Goal: Transaction & Acquisition: Book appointment/travel/reservation

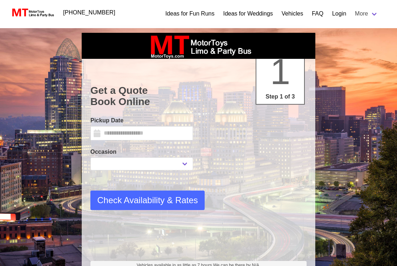
type input "*********"
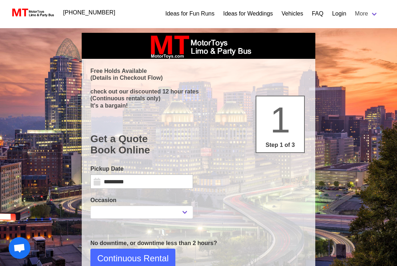
select select
click at [121, 178] on input "*********" at bounding box center [141, 182] width 103 height 14
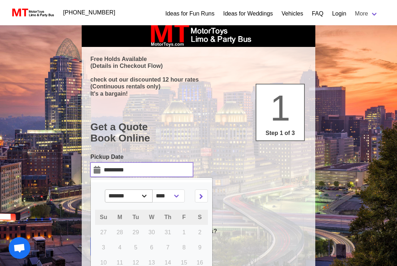
scroll to position [13, 0]
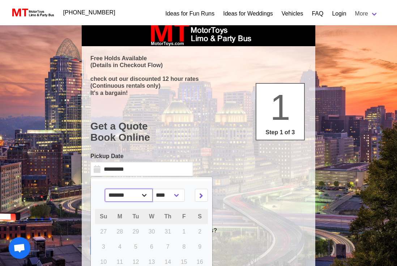
click at [142, 195] on select "******* ******** ***** ***** *** **** **** ****** ********* ******* ******** **…" at bounding box center [129, 195] width 48 height 13
select select "*"
click at [112, 189] on select "******* ******** ***** ***** *** **** **** ****** ********* ******* ******** **…" at bounding box center [129, 195] width 48 height 13
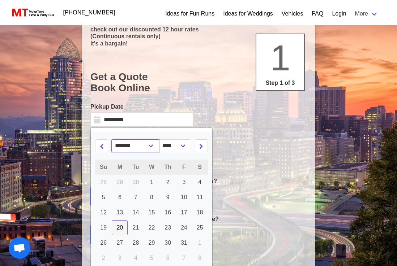
scroll to position [66, 0]
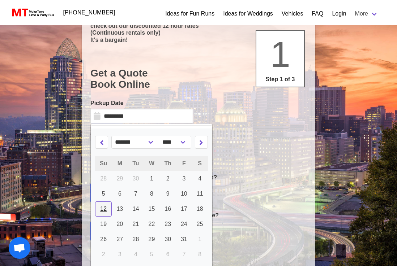
click at [99, 208] on link "12" at bounding box center [103, 209] width 17 height 15
type input "**********"
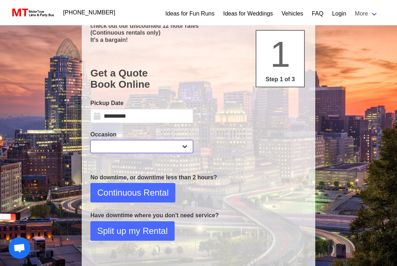
click at [117, 146] on select "**********" at bounding box center [141, 146] width 103 height 13
select select "*"
click at [90, 140] on select "**********" at bounding box center [141, 146] width 103 height 13
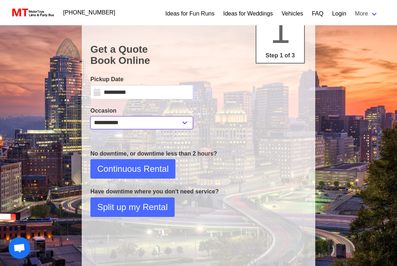
scroll to position [91, 0]
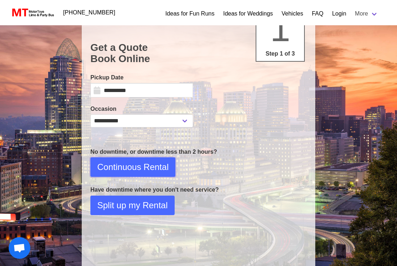
click at [129, 168] on span "Continuous Rental" at bounding box center [132, 167] width 71 height 13
select select "*"
select select "****"
select select "*"
select select "**"
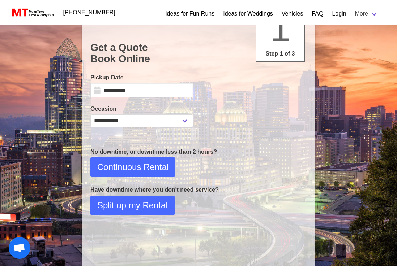
select select "****"
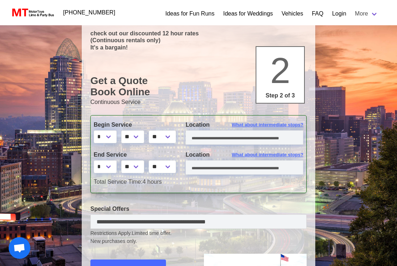
scroll to position [59, 0]
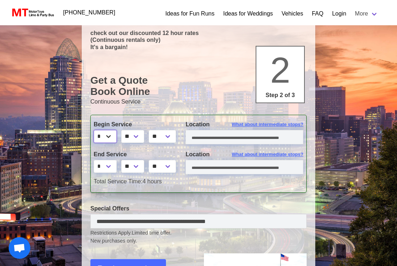
click at [112, 139] on select "* * * * * * * * * ** ** **" at bounding box center [105, 136] width 23 height 13
select select "*"
click at [94, 130] on select "* * * * * * * * * ** ** **" at bounding box center [105, 136] width 23 height 13
click at [169, 138] on select "** **" at bounding box center [162, 136] width 27 height 13
select select "*****"
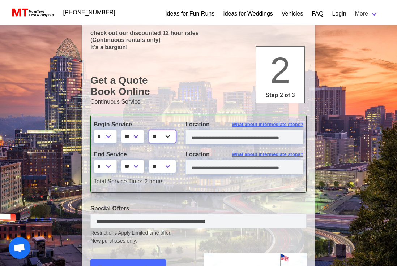
click at [152, 130] on select "** **" at bounding box center [162, 136] width 27 height 13
click at [105, 164] on select "* * * * * * * * * ** ** **" at bounding box center [105, 166] width 23 height 13
select select "*"
click at [94, 160] on select "* * * * * * * * * ** ** **" at bounding box center [105, 166] width 23 height 13
click at [138, 165] on select "** ** ** **" at bounding box center [132, 166] width 23 height 13
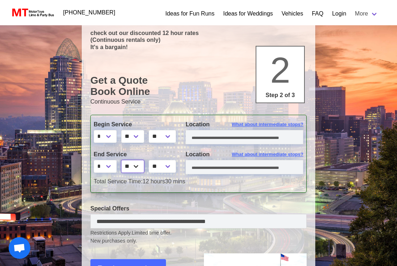
select select "*"
click at [122, 160] on select "** ** ** **" at bounding box center [132, 166] width 23 height 13
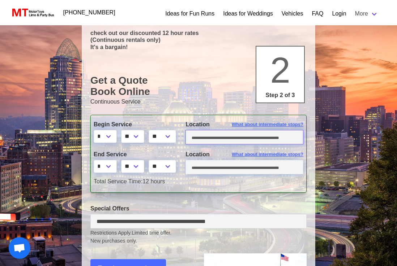
click at [198, 137] on input "text" at bounding box center [244, 137] width 118 height 14
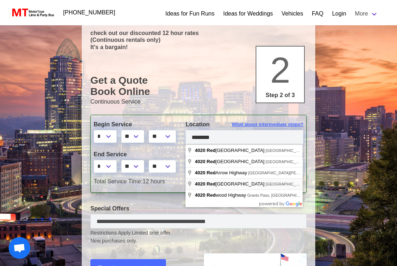
type input "**********"
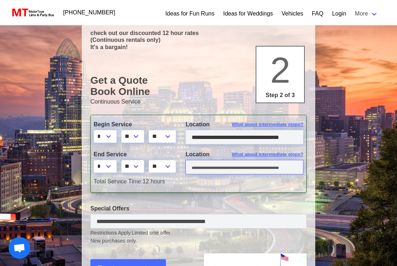
click at [209, 166] on input "text" at bounding box center [244, 167] width 118 height 14
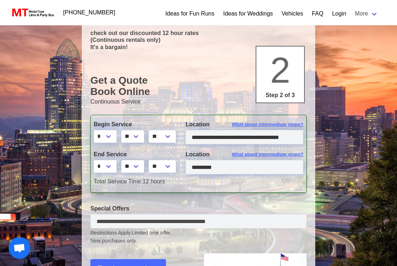
type input "**********"
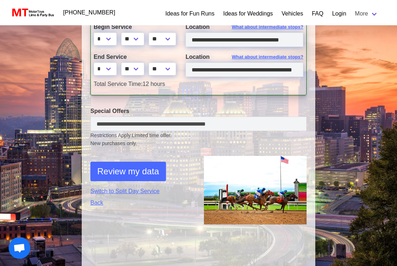
scroll to position [156, 0]
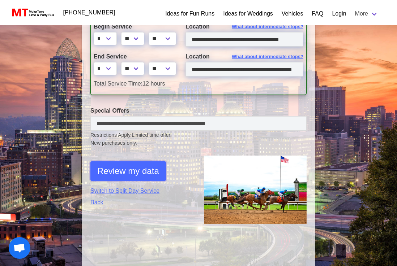
click at [126, 172] on span "Review my data" at bounding box center [128, 171] width 62 height 13
select select "*"
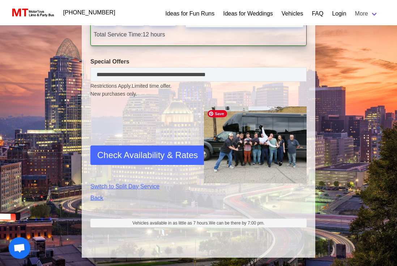
scroll to position [274, 0]
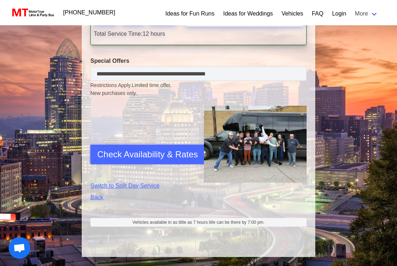
click at [152, 152] on span "Check Availability & Rates" at bounding box center [147, 154] width 100 height 13
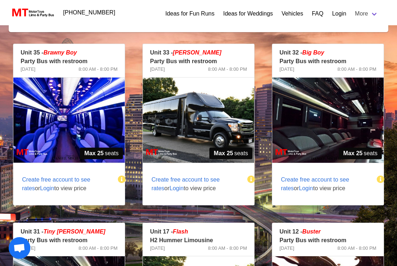
scroll to position [119, 0]
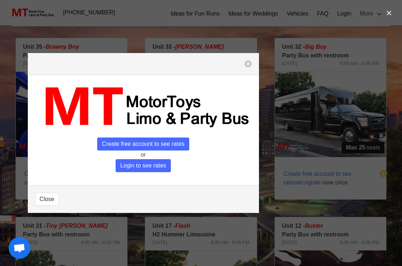
click at [162, 141] on span "Create free account to see rates" at bounding box center [143, 144] width 92 height 13
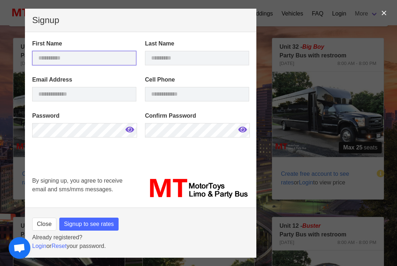
click at [87, 55] on input "text" at bounding box center [84, 58] width 104 height 14
type input "****"
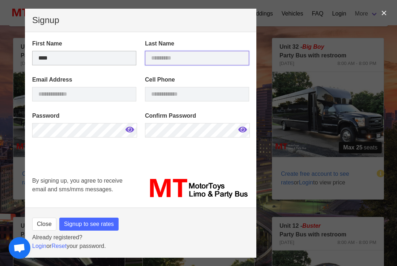
type input "********"
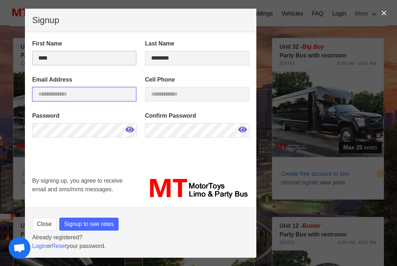
type input "**********"
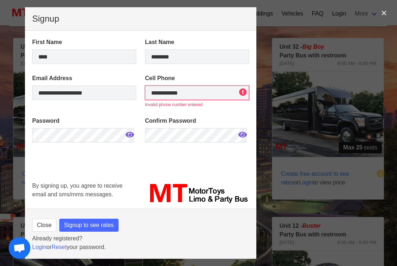
click at [201, 94] on input "**********" at bounding box center [197, 93] width 104 height 14
drag, startPoint x: 201, startPoint y: 94, endPoint x: 126, endPoint y: 94, distance: 75.2
click at [126, 94] on div "**********" at bounding box center [140, 91] width 225 height 43
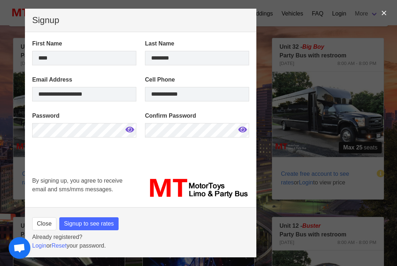
drag, startPoint x: 132, startPoint y: 129, endPoint x: 121, endPoint y: 129, distance: 11.2
click at [132, 129] on span at bounding box center [129, 129] width 13 height 13
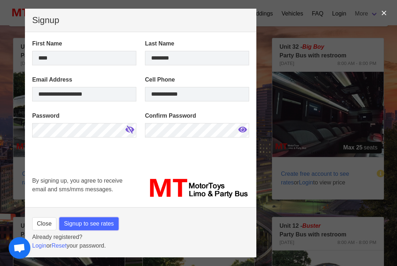
click at [105, 225] on span "Signup to see rates" at bounding box center [89, 224] width 50 height 9
type input "**********"
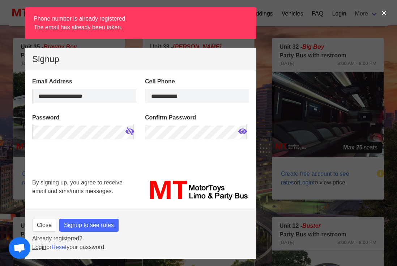
click at [42, 245] on link "Login" at bounding box center [39, 247] width 14 height 6
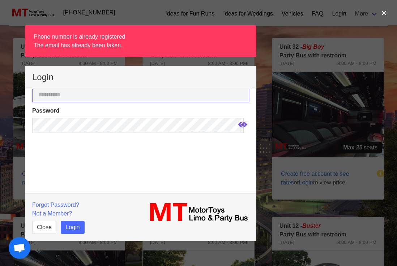
click at [43, 100] on input "email" at bounding box center [140, 95] width 217 height 14
type input "**********"
click at [53, 132] on section "**********" at bounding box center [140, 141] width 231 height 104
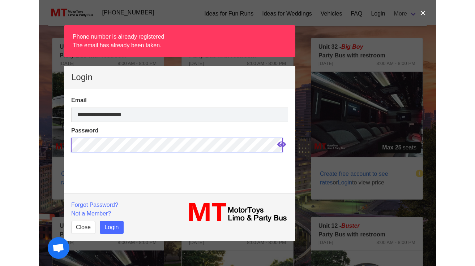
scroll to position [0, 0]
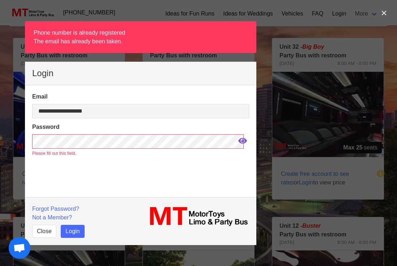
click at [238, 140] on icon at bounding box center [242, 141] width 9 height 6
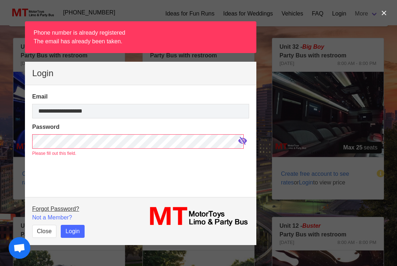
click at [44, 211] on link "Forgot Password?" at bounding box center [55, 209] width 47 height 6
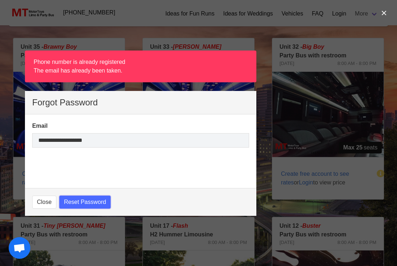
click at [80, 197] on button "Reset Password" at bounding box center [85, 202] width 52 height 13
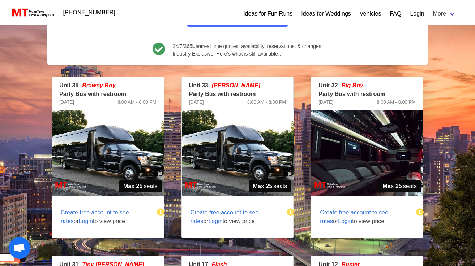
scroll to position [80, 0]
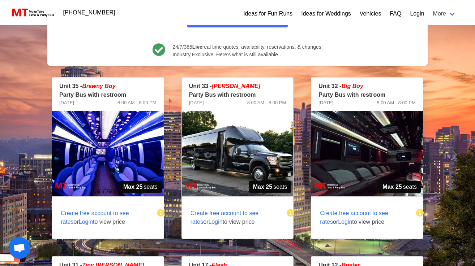
click at [79, 221] on span "Login" at bounding box center [86, 222] width 14 height 6
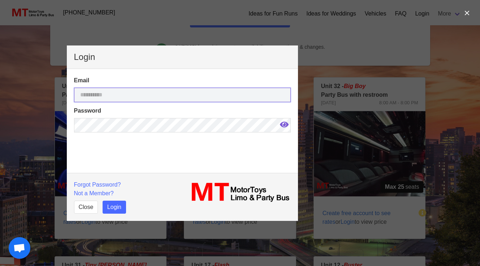
click at [94, 93] on input "email" at bounding box center [182, 95] width 217 height 14
click at [111, 96] on input "email" at bounding box center [182, 95] width 217 height 14
type input "**********"
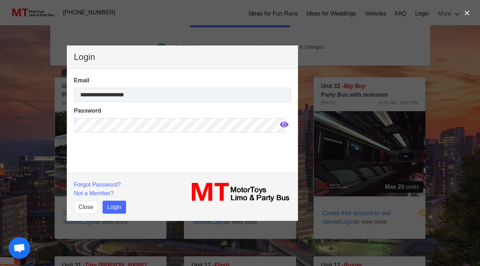
click at [280, 122] on icon at bounding box center [284, 125] width 9 height 6
click at [110, 207] on button "Login" at bounding box center [114, 207] width 23 height 13
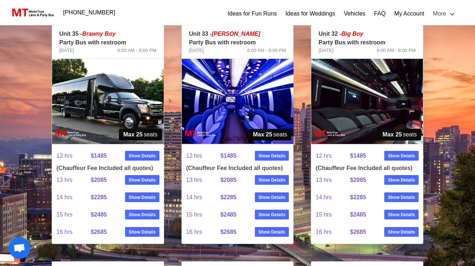
scroll to position [133, 0]
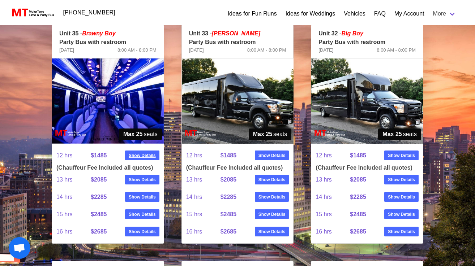
click at [140, 156] on strong "Show Details" at bounding box center [142, 155] width 27 height 7
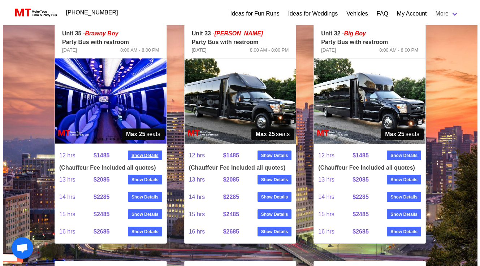
scroll to position [111, 0]
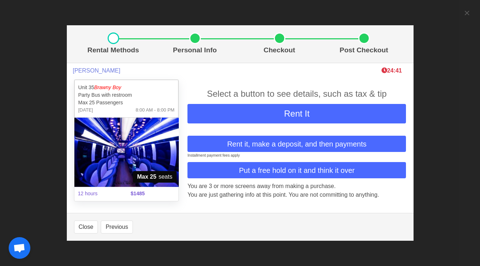
click at [396, 13] on div "Rental Methods Personal Info Checkout Post Checkout [PERSON_NAME] 24:41 Unit 35…" at bounding box center [240, 133] width 480 height 266
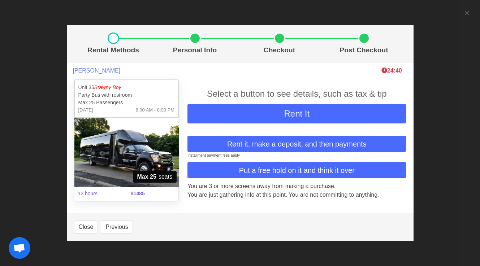
click at [396, 14] on div "Rental Methods Personal Info Checkout Post Checkout [PERSON_NAME] 24:40 Unit 35…" at bounding box center [240, 133] width 480 height 266
click at [81, 223] on button "Close" at bounding box center [86, 227] width 24 height 13
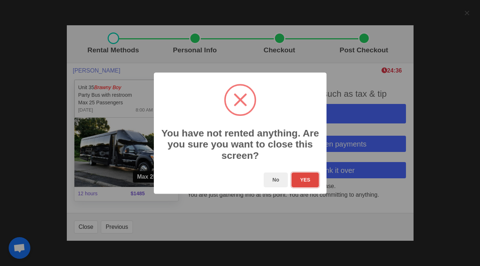
click at [311, 181] on button "YES" at bounding box center [304, 180] width 27 height 15
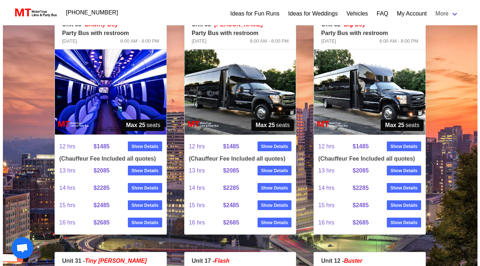
scroll to position [145, 0]
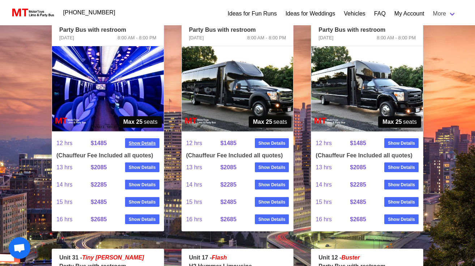
click at [150, 140] on strong "Show Details" at bounding box center [142, 143] width 27 height 7
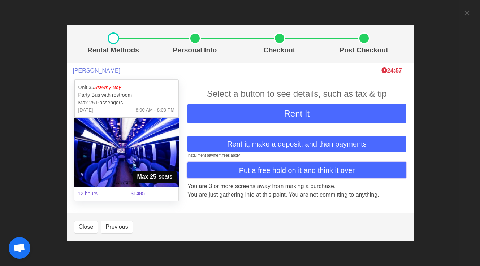
click at [282, 168] on span "Put a free hold on it and think it over" at bounding box center [297, 170] width 116 height 11
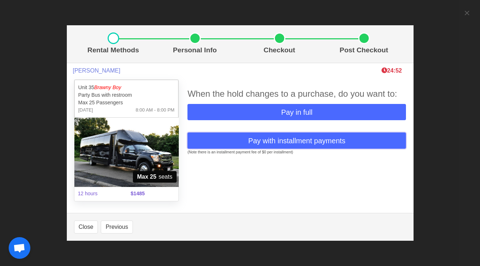
click at [272, 139] on span "Pay with installment payments" at bounding box center [296, 141] width 97 height 11
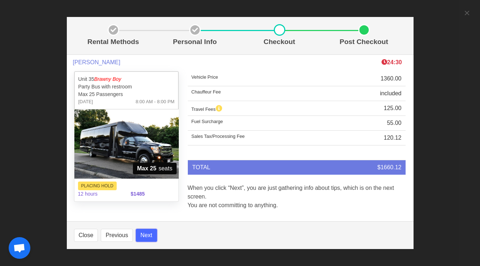
click at [142, 234] on button "Next" at bounding box center [146, 235] width 21 height 13
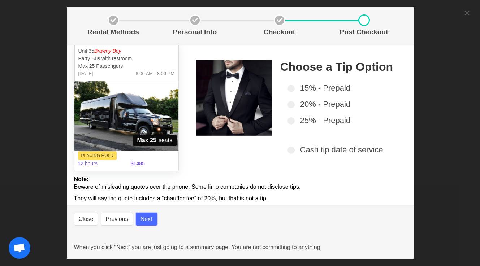
scroll to position [0, 0]
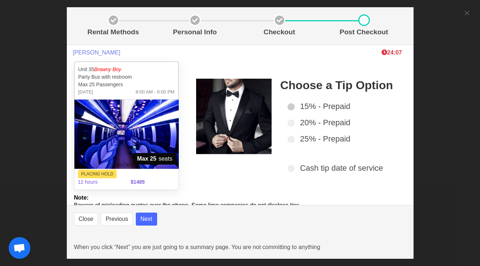
click at [291, 106] on span at bounding box center [291, 106] width 7 height 7
type input "*******"
select select
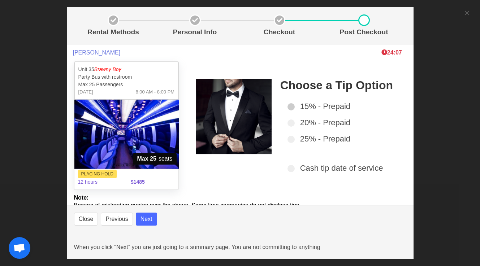
select select
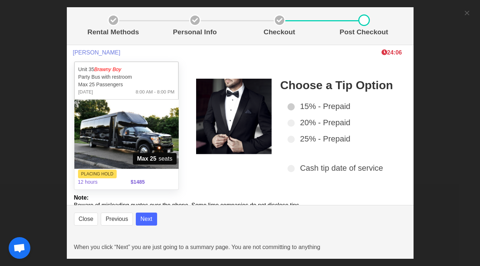
select select
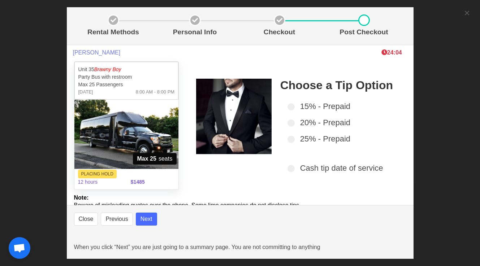
select select
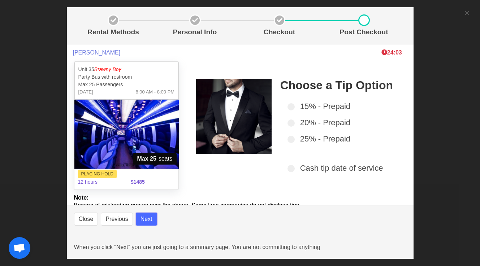
click at [148, 217] on button "Next" at bounding box center [146, 219] width 21 height 13
select select
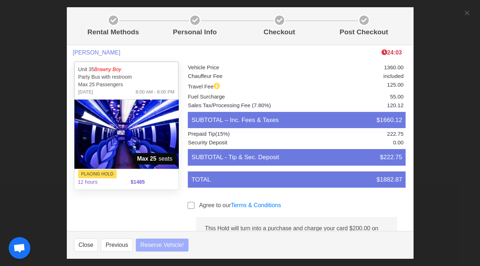
select select
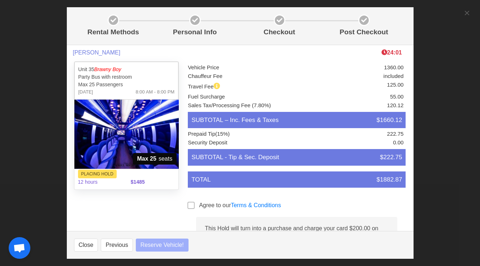
select select
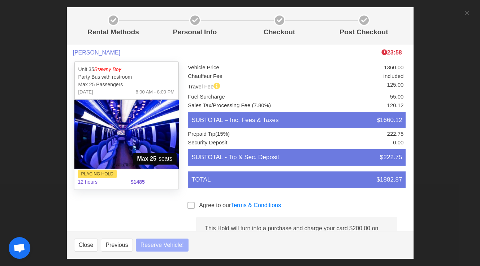
select select
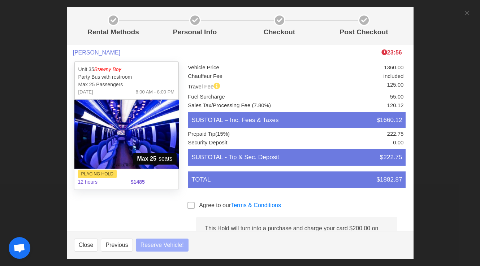
select select
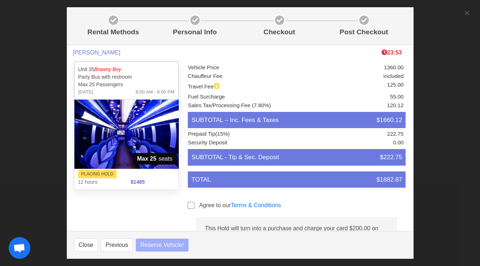
select select
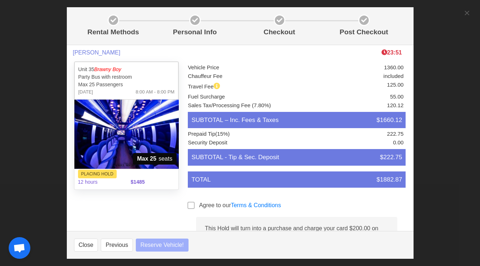
select select
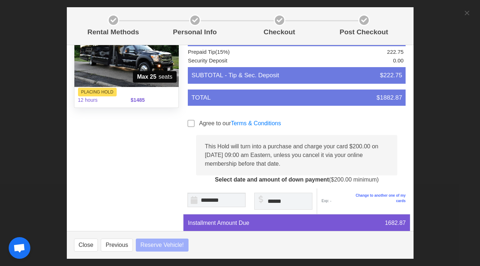
select select
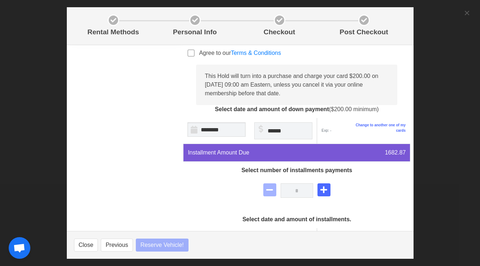
select select
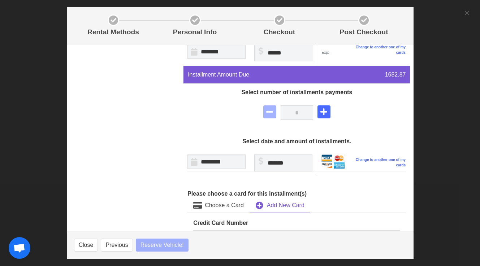
select select
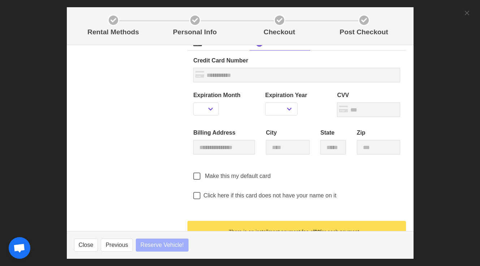
scroll to position [447, 0]
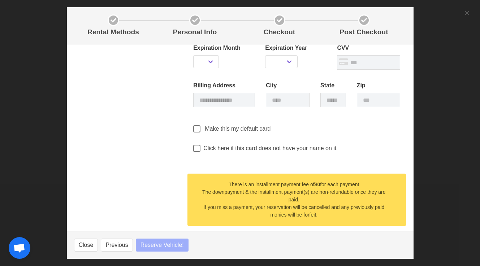
select select
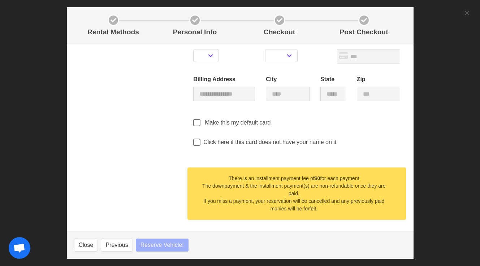
select select
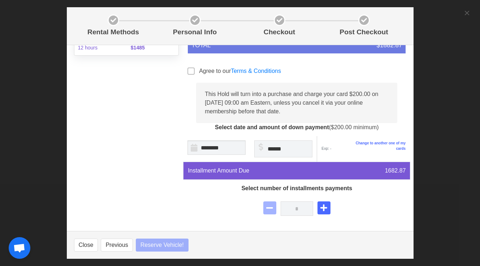
select select
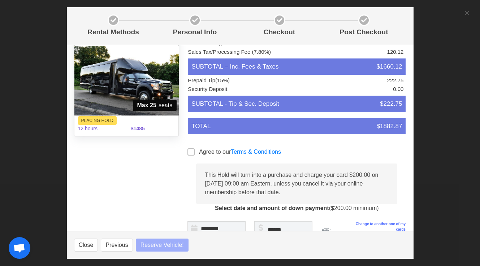
scroll to position [27, 0]
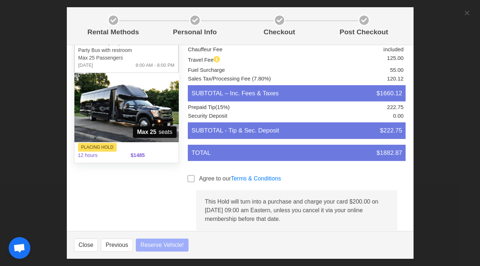
select select
click at [189, 179] on span at bounding box center [191, 178] width 7 height 7
select select
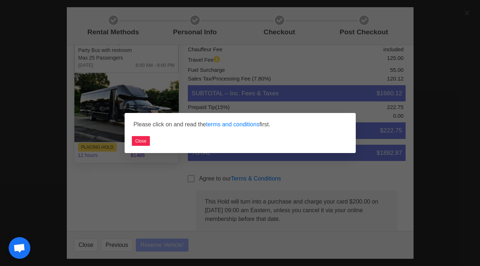
select select
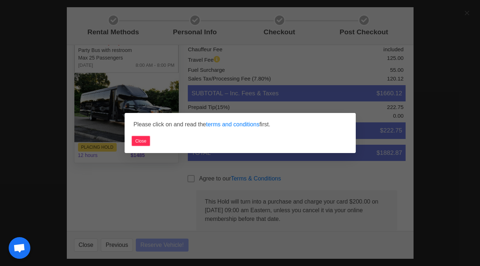
select select
click at [141, 143] on button "Close" at bounding box center [141, 141] width 18 height 10
select select
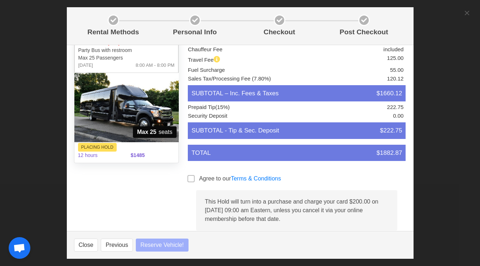
select select
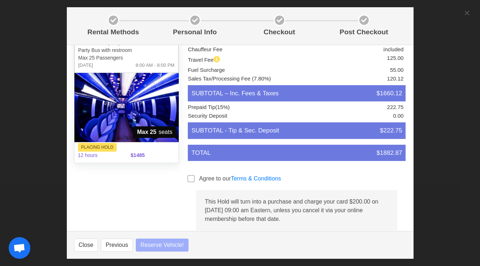
click at [188, 177] on span at bounding box center [191, 178] width 7 height 7
select select
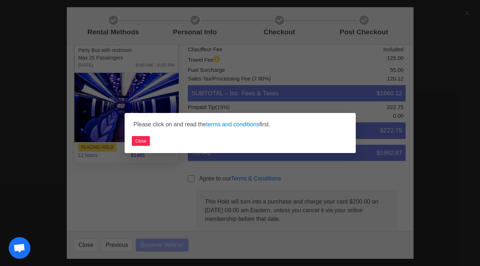
select select
click at [142, 141] on button "Close" at bounding box center [141, 141] width 18 height 10
select select
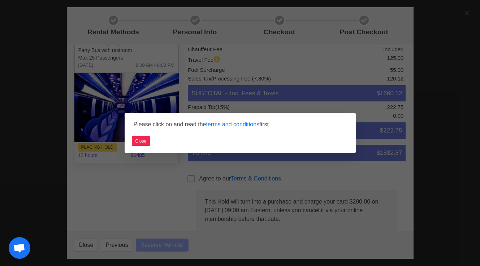
select select
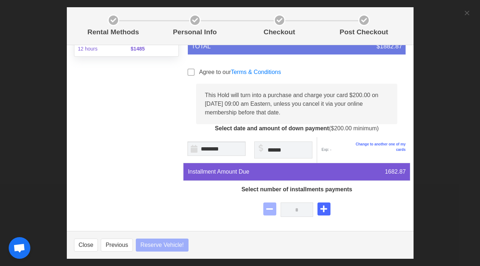
select select
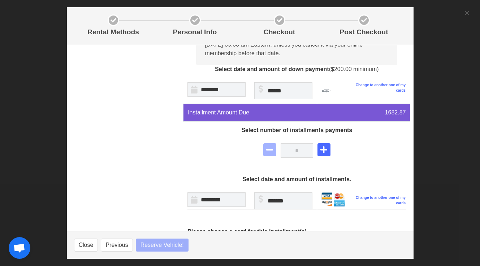
select select
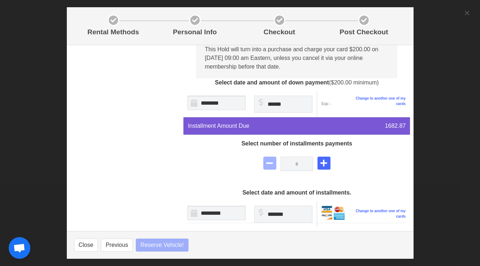
select select
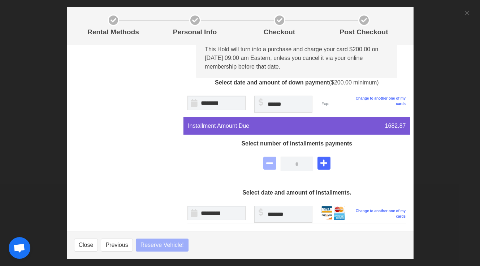
select select
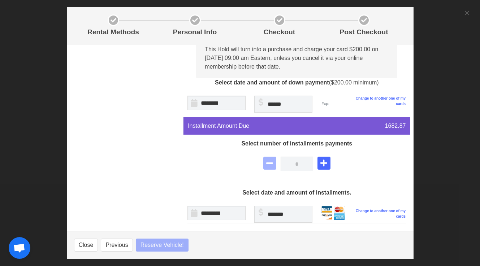
select select
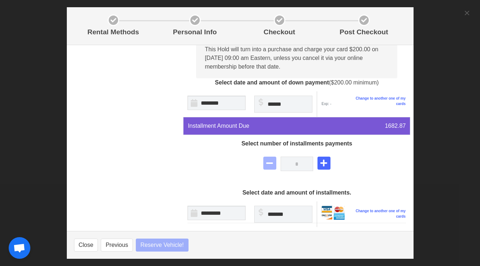
select select
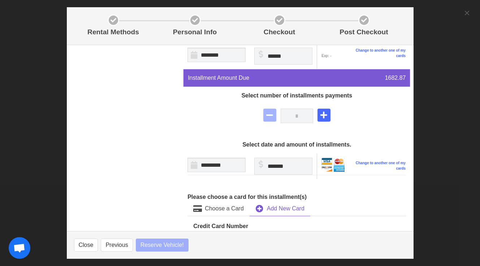
select select
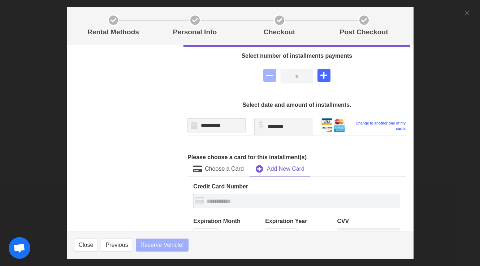
scroll to position [275, 0]
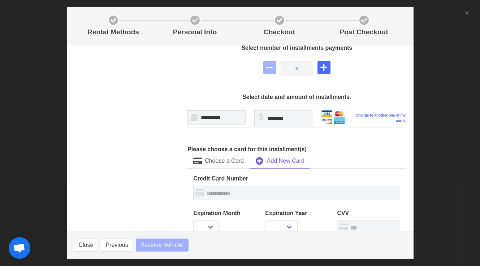
select select
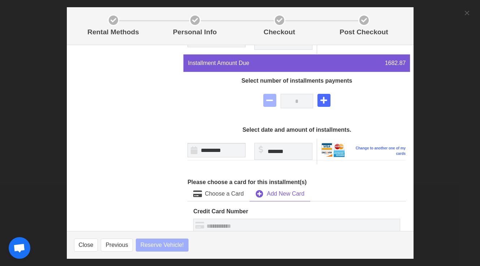
select select
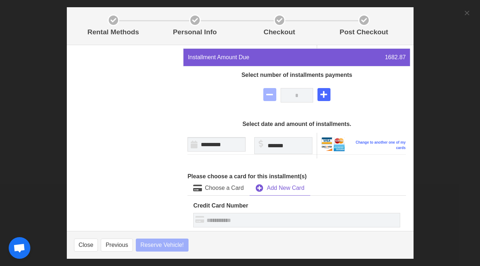
scroll to position [50, 0]
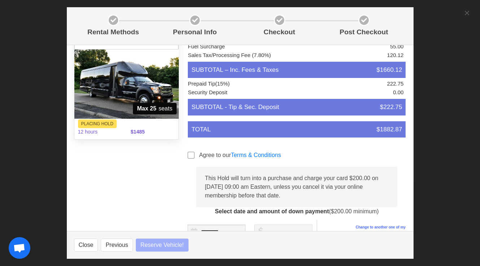
select select
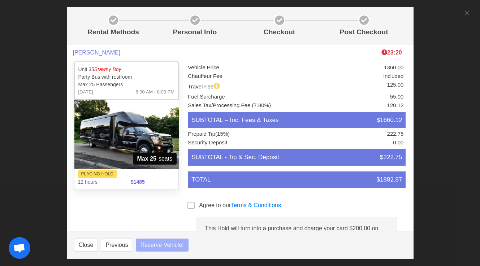
select select
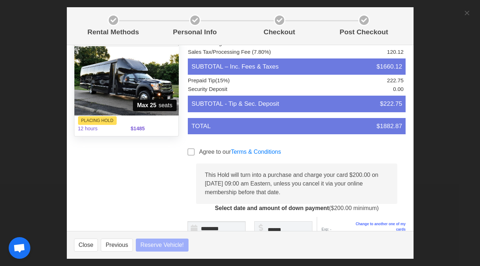
scroll to position [56, 0]
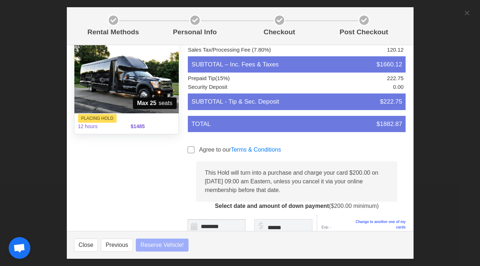
click at [247, 185] on div "This Hold will turn into a purchase and charge your card $200.00 on [DATE] 09:0…" at bounding box center [296, 182] width 201 height 40
select select
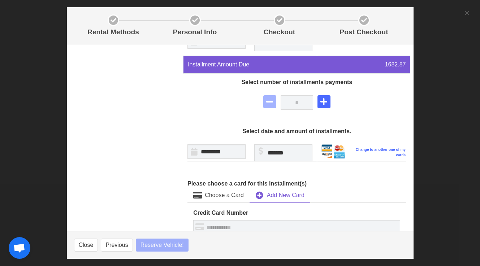
select select
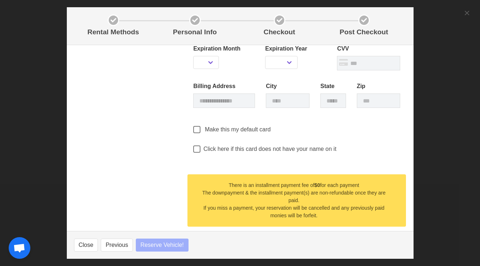
select select
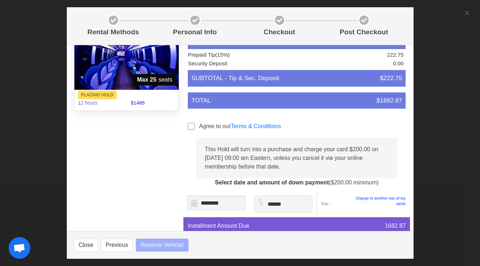
scroll to position [79, 0]
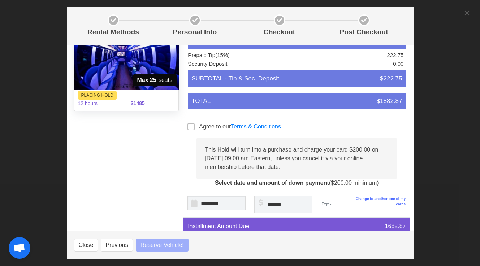
select select
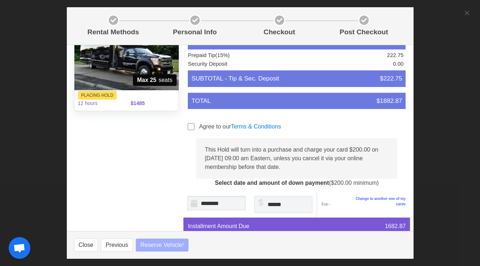
select select
click at [189, 126] on span at bounding box center [191, 126] width 7 height 7
select select
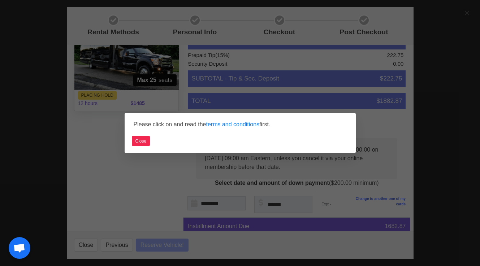
select select
click at [233, 122] on link "terms and conditions" at bounding box center [232, 124] width 53 height 6
select select
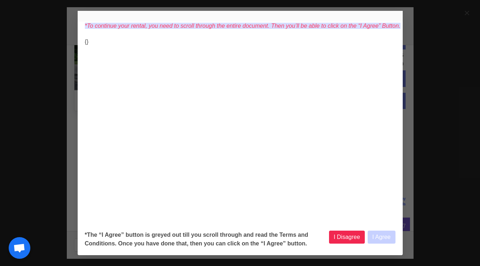
select select
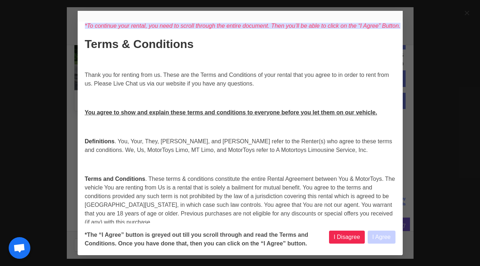
select select
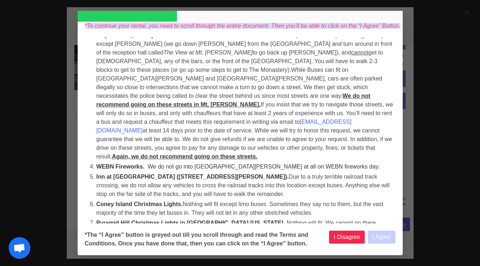
select select
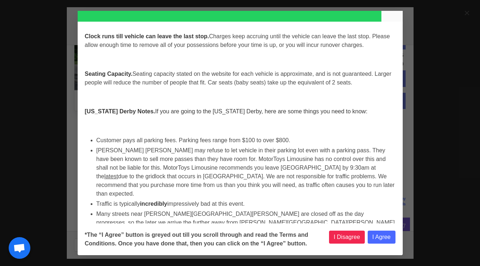
scroll to position [3085, 0]
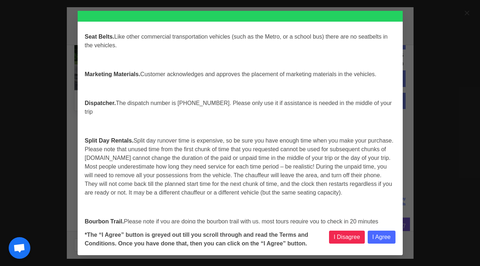
select select
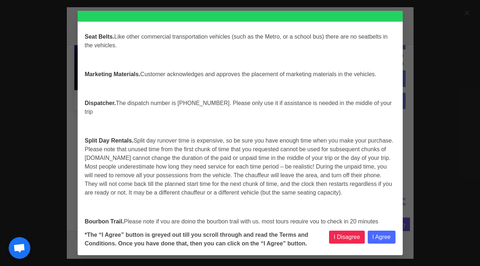
select select
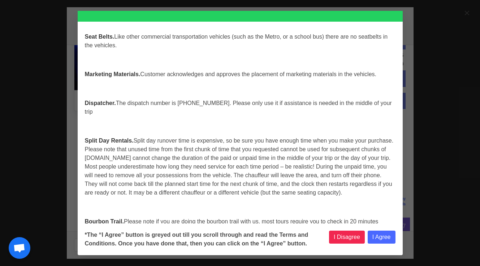
select select
click at [382, 240] on button "I Agree" at bounding box center [382, 237] width 28 height 13
select select
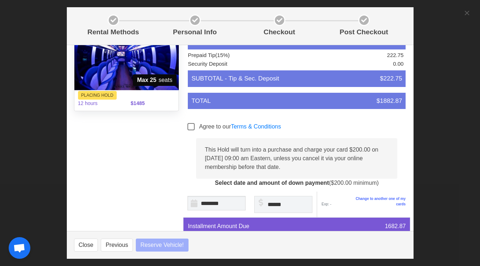
select select
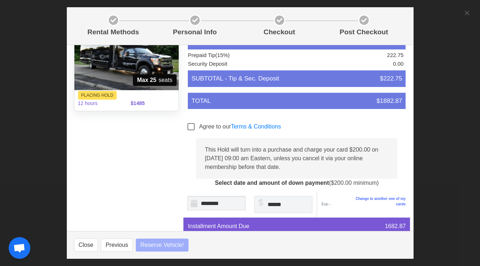
select select
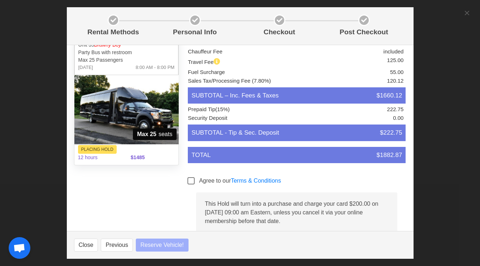
select select
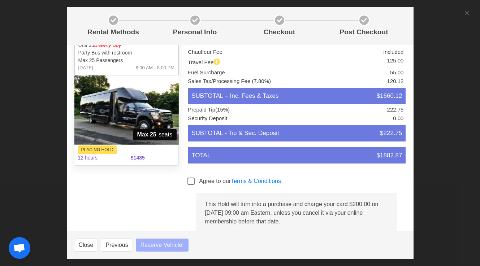
scroll to position [0, 0]
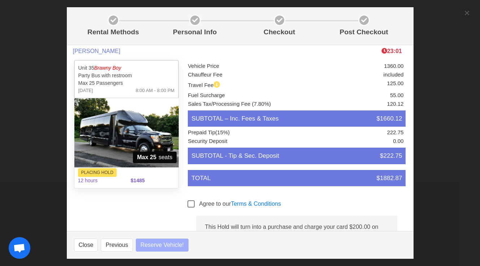
select select
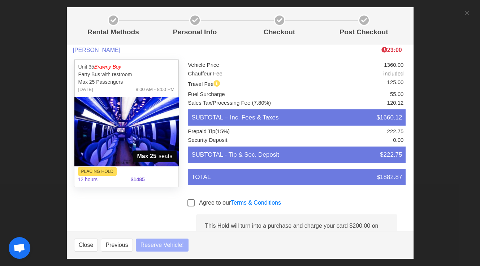
scroll to position [3, 0]
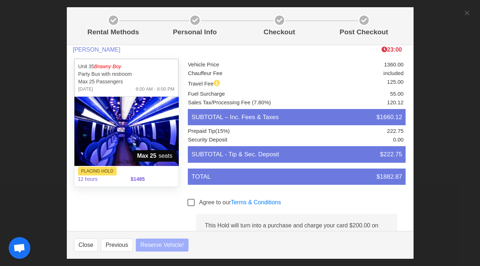
select select
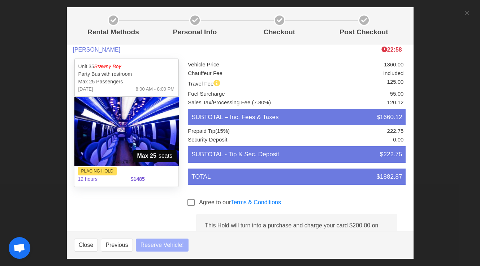
select select
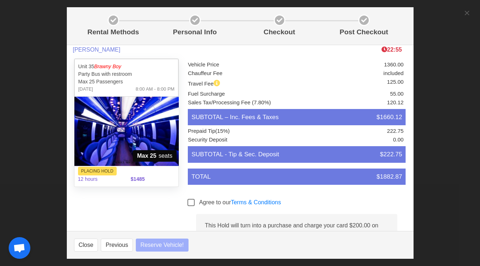
select select
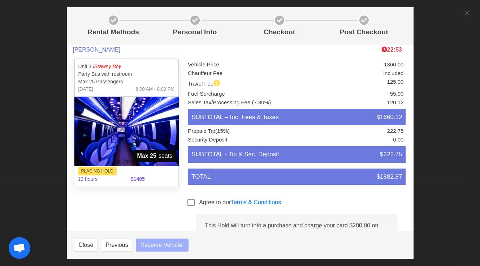
select select
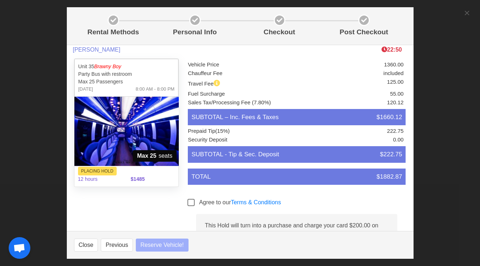
select select
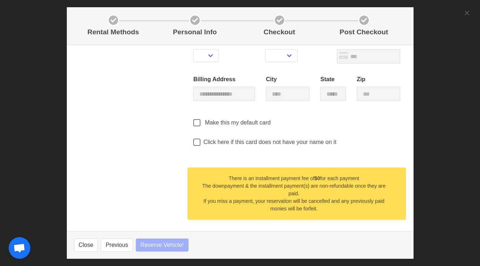
scroll to position [0, 0]
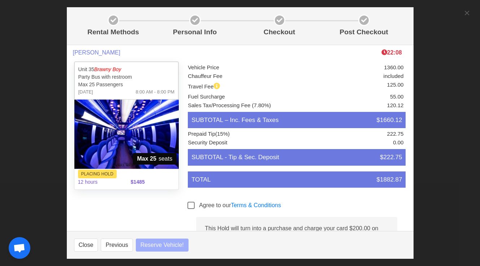
click at [396, 12] on div "Rental Methods Personal Info Checkout Post Checkout [PERSON_NAME] 22:08 Unit 35…" at bounding box center [240, 133] width 480 height 266
click at [396, 15] on div "Rental Methods Personal Info Checkout Post Checkout [PERSON_NAME] 22:07 Unit 35…" at bounding box center [240, 133] width 480 height 266
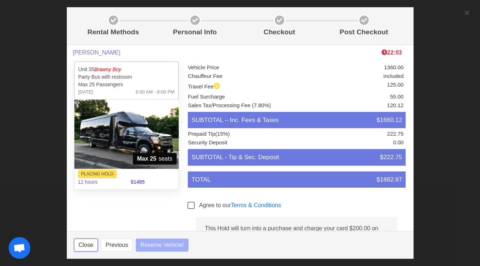
click at [91, 244] on button "Close" at bounding box center [86, 245] width 24 height 13
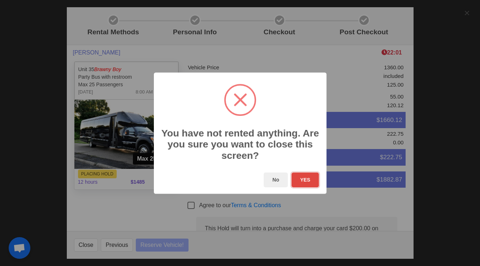
click at [306, 182] on button "YES" at bounding box center [304, 180] width 27 height 15
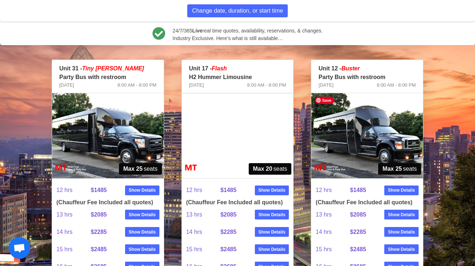
scroll to position [290, 0]
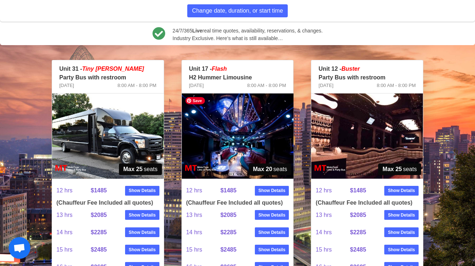
click at [236, 152] on img at bounding box center [238, 136] width 112 height 85
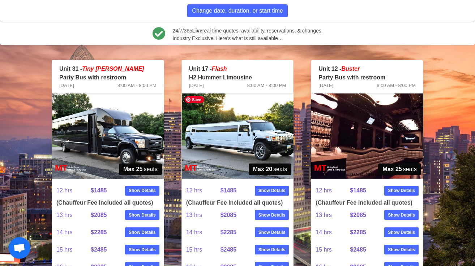
click at [241, 150] on img at bounding box center [238, 136] width 112 height 85
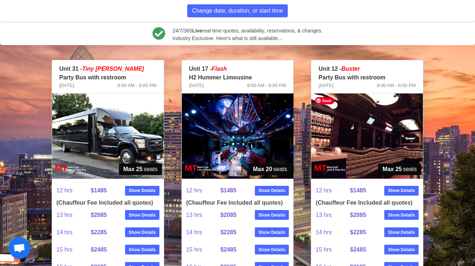
click at [367, 148] on img at bounding box center [367, 136] width 112 height 85
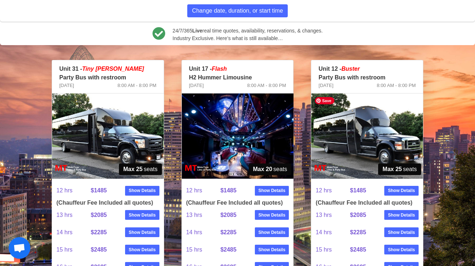
click at [367, 148] on img at bounding box center [367, 136] width 112 height 85
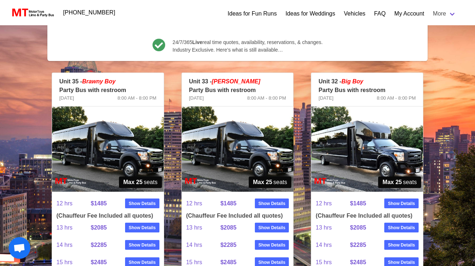
scroll to position [83, 0]
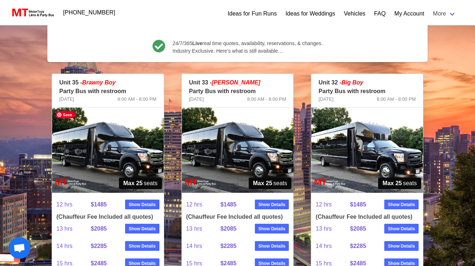
click at [109, 132] on img at bounding box center [108, 150] width 112 height 85
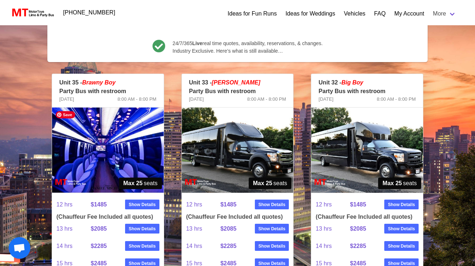
click at [109, 132] on img at bounding box center [108, 150] width 112 height 85
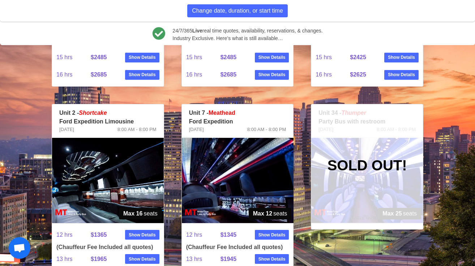
scroll to position [357, 0]
